Goal: Task Accomplishment & Management: Complete application form

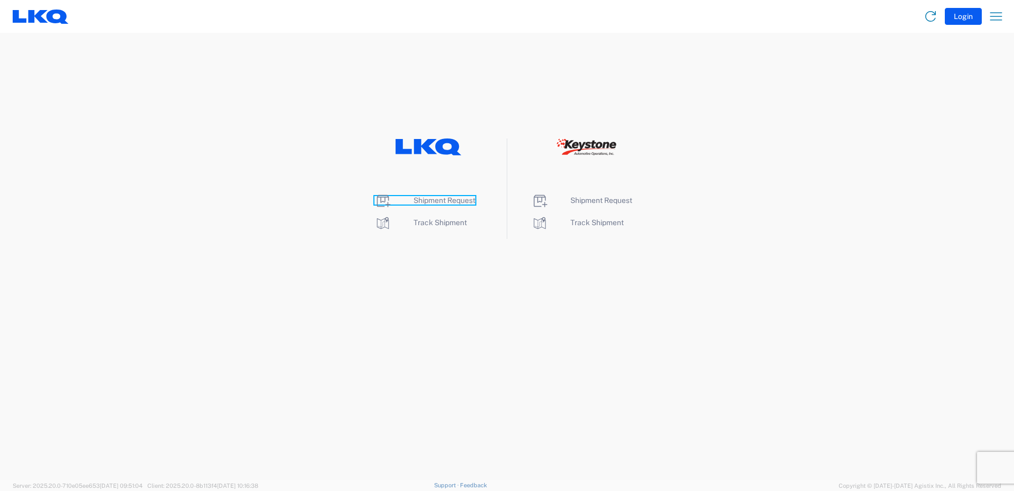
click at [435, 203] on span "Shipment Request" at bounding box center [444, 200] width 62 height 8
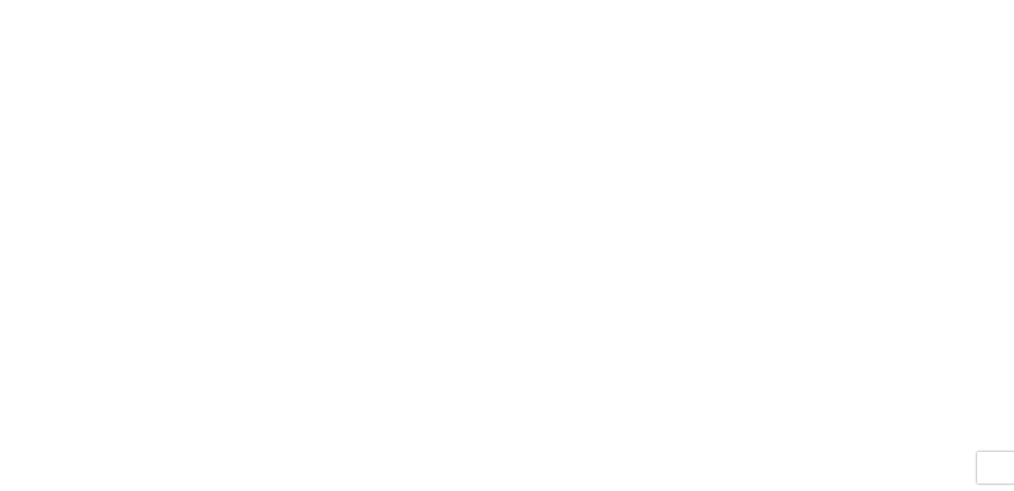
select select "FULL"
select select "LBS"
select select "IN"
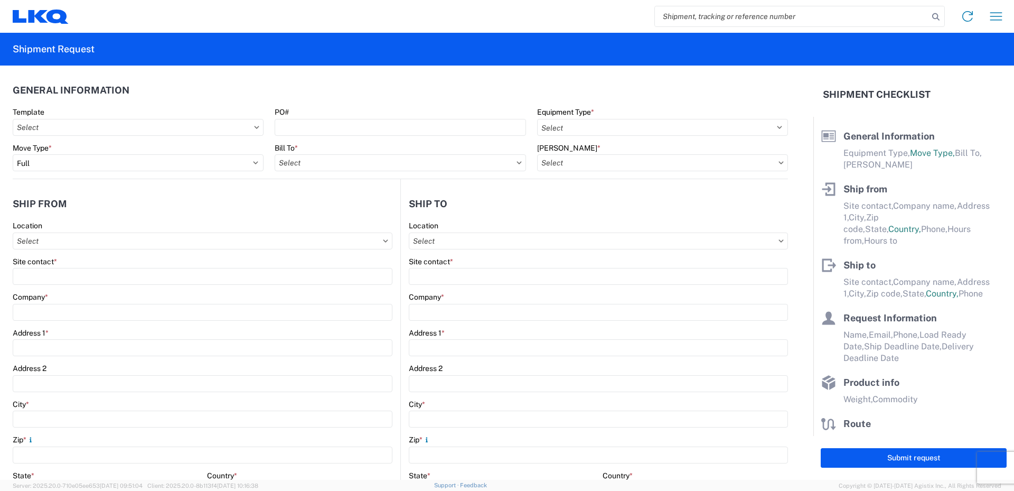
click at [686, 15] on input "search" at bounding box center [792, 16] width 274 height 20
type input "56978222"
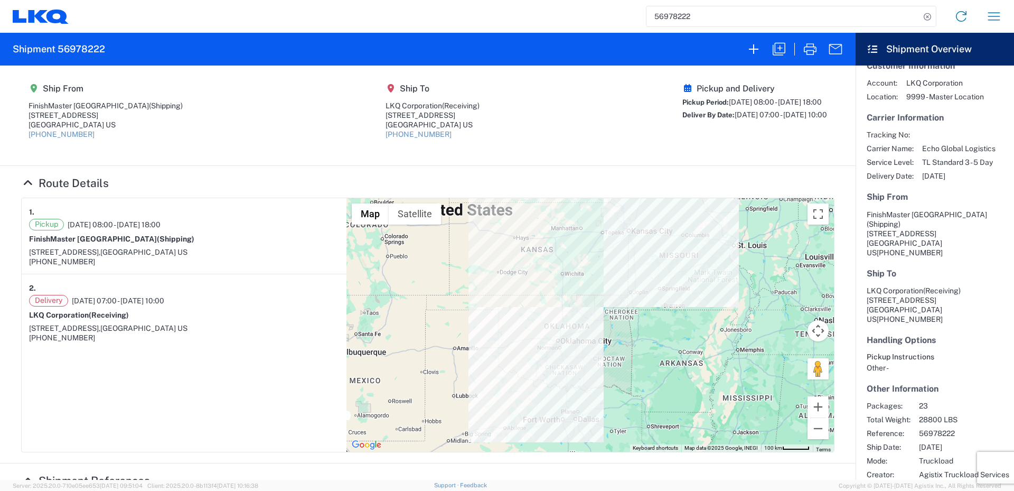
scroll to position [25, 0]
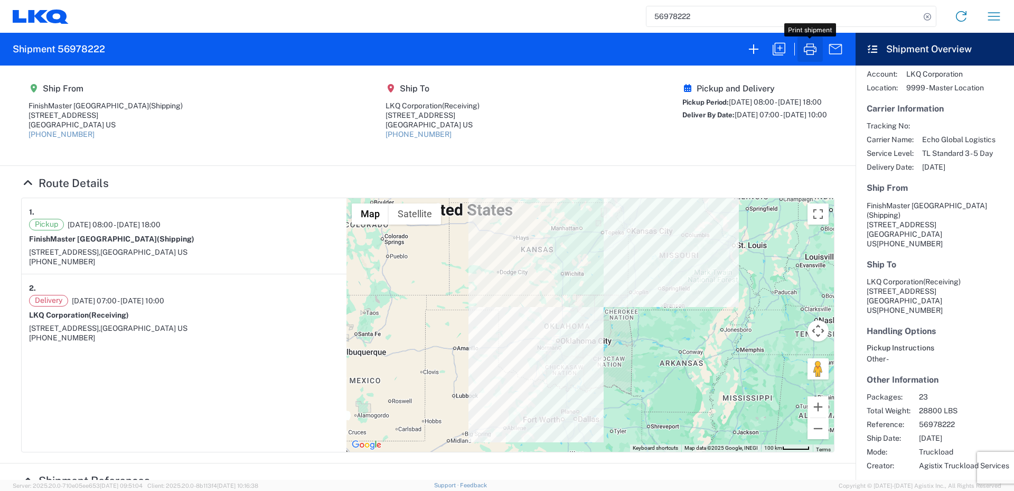
click at [806, 49] on icon "button" at bounding box center [810, 49] width 17 height 17
